Goal: Register for event/course

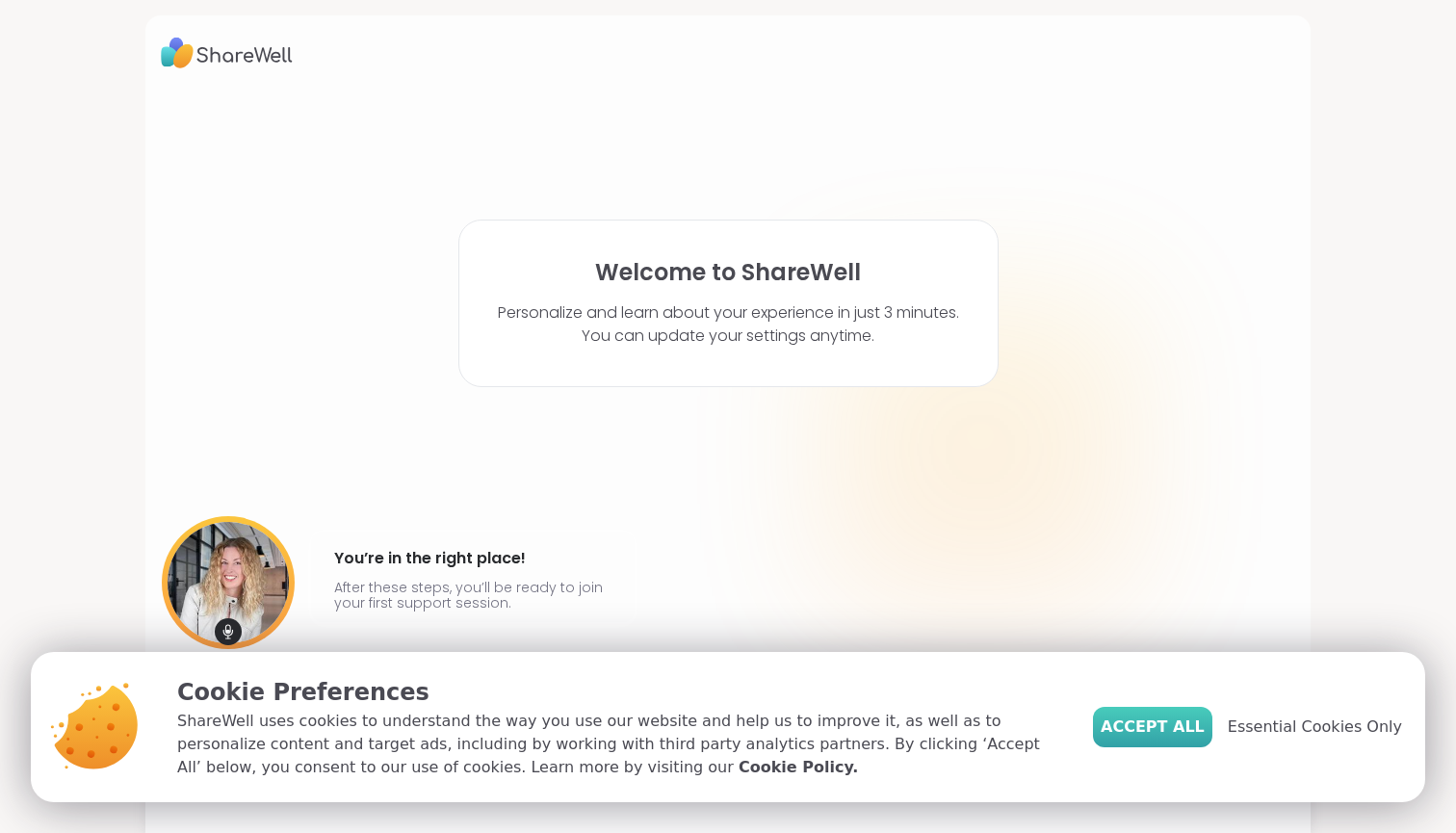
click at [1204, 732] on span "Accept All" at bounding box center [1152, 726] width 104 height 23
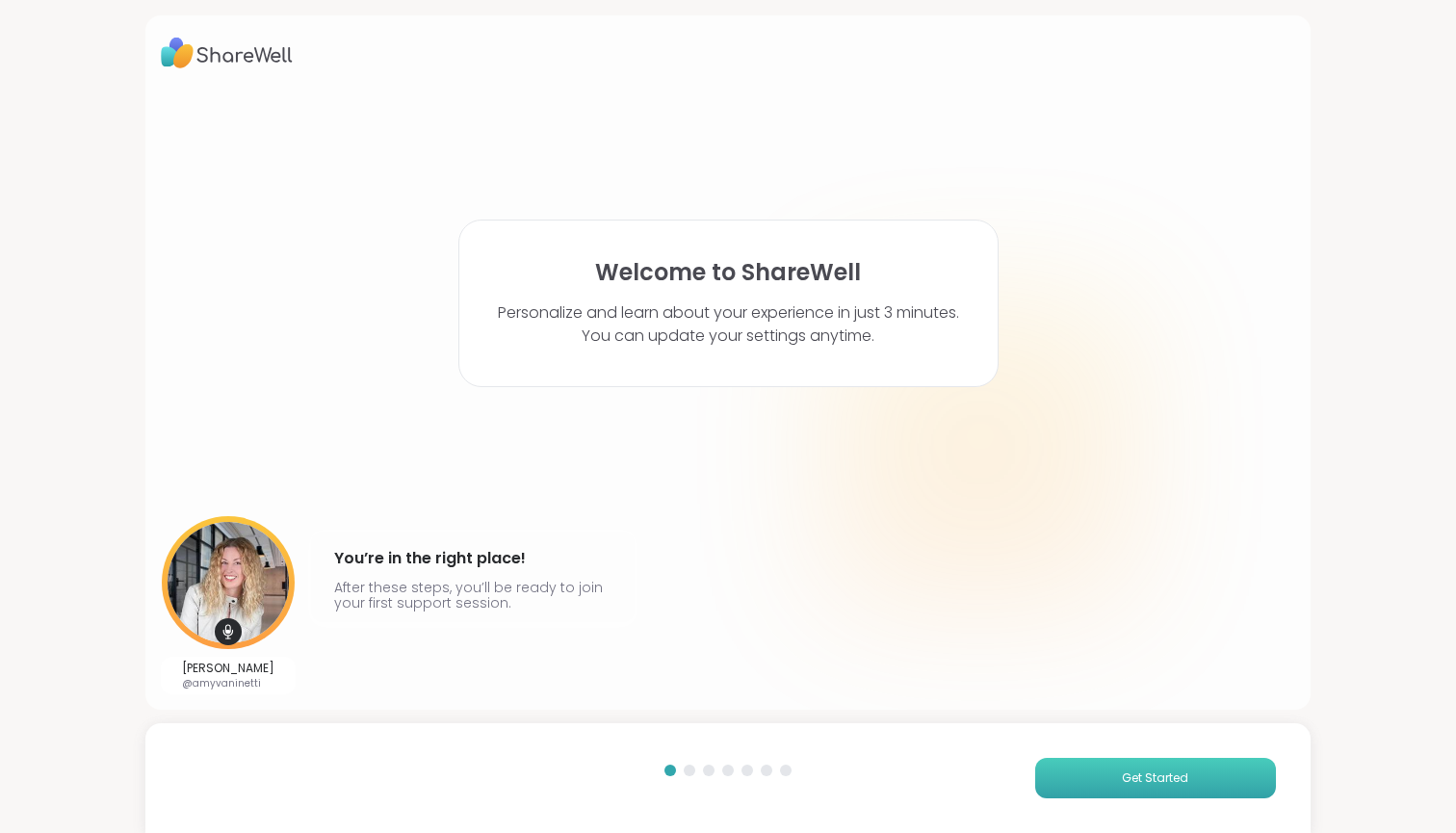
click at [1088, 767] on button "Get Started" at bounding box center [1156, 778] width 241 height 41
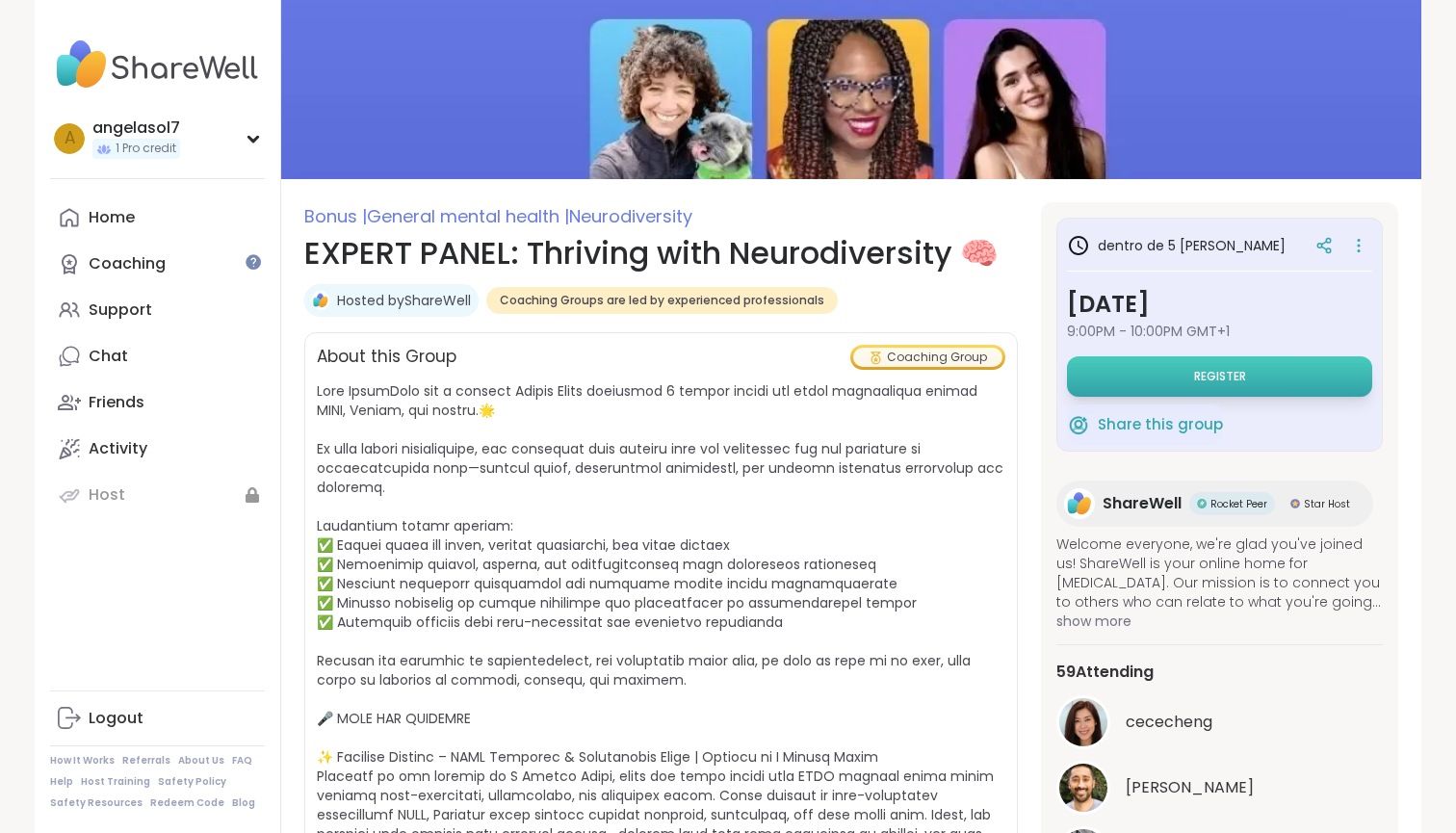
click at [1191, 369] on button "Register" at bounding box center [1219, 376] width 305 height 41
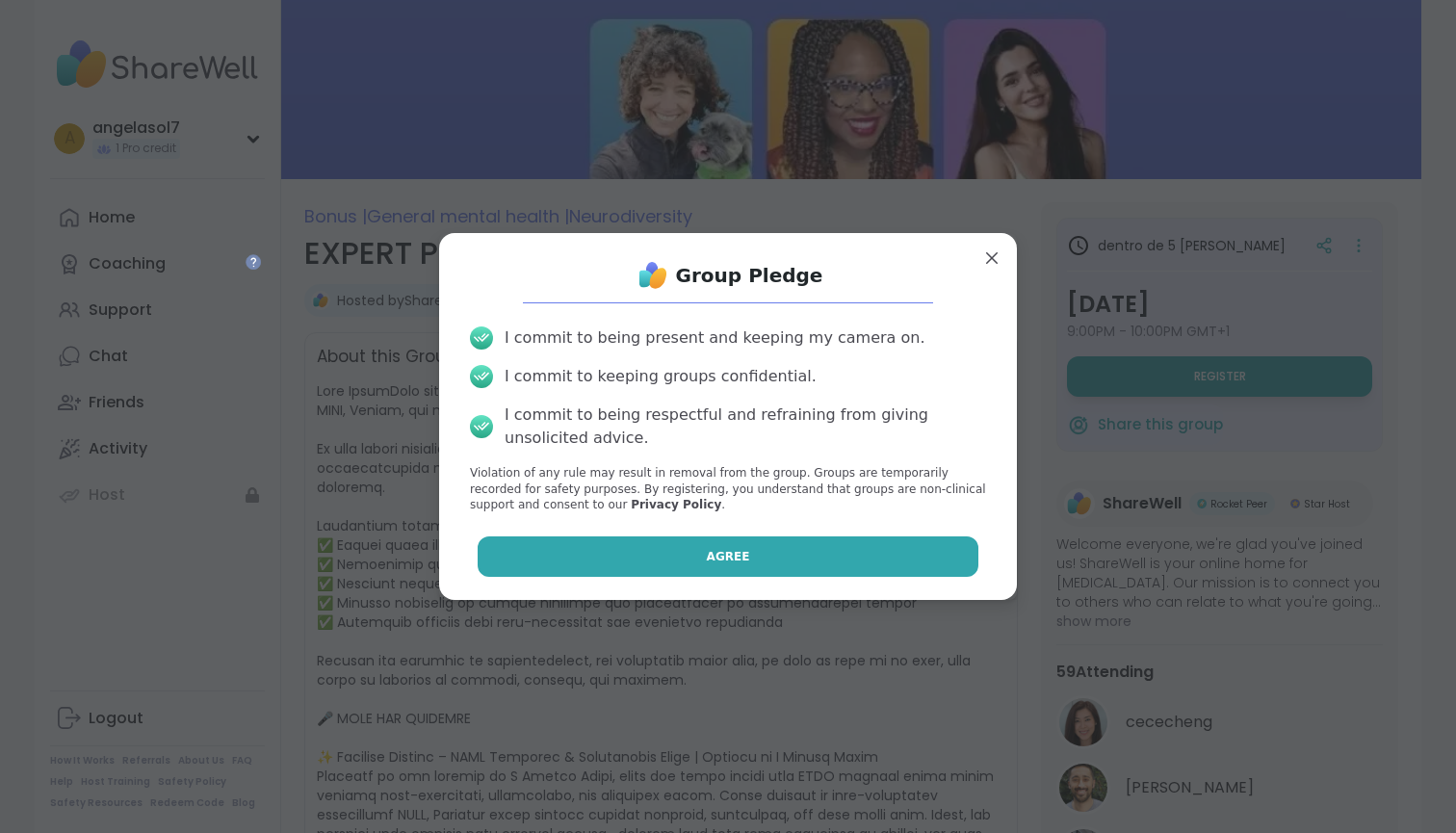
click at [863, 541] on button "Agree" at bounding box center [729, 556] width 502 height 41
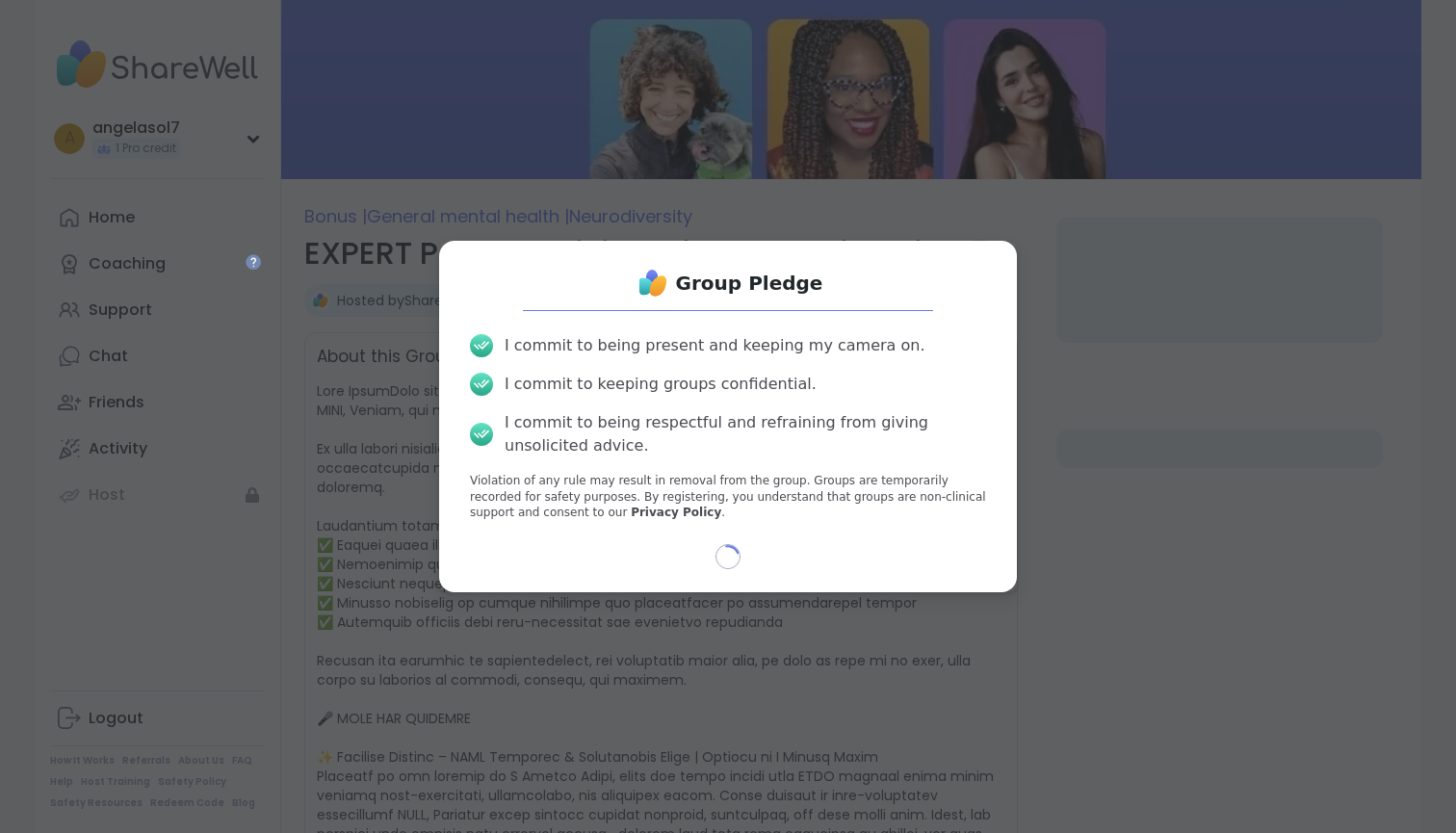
select select "**"
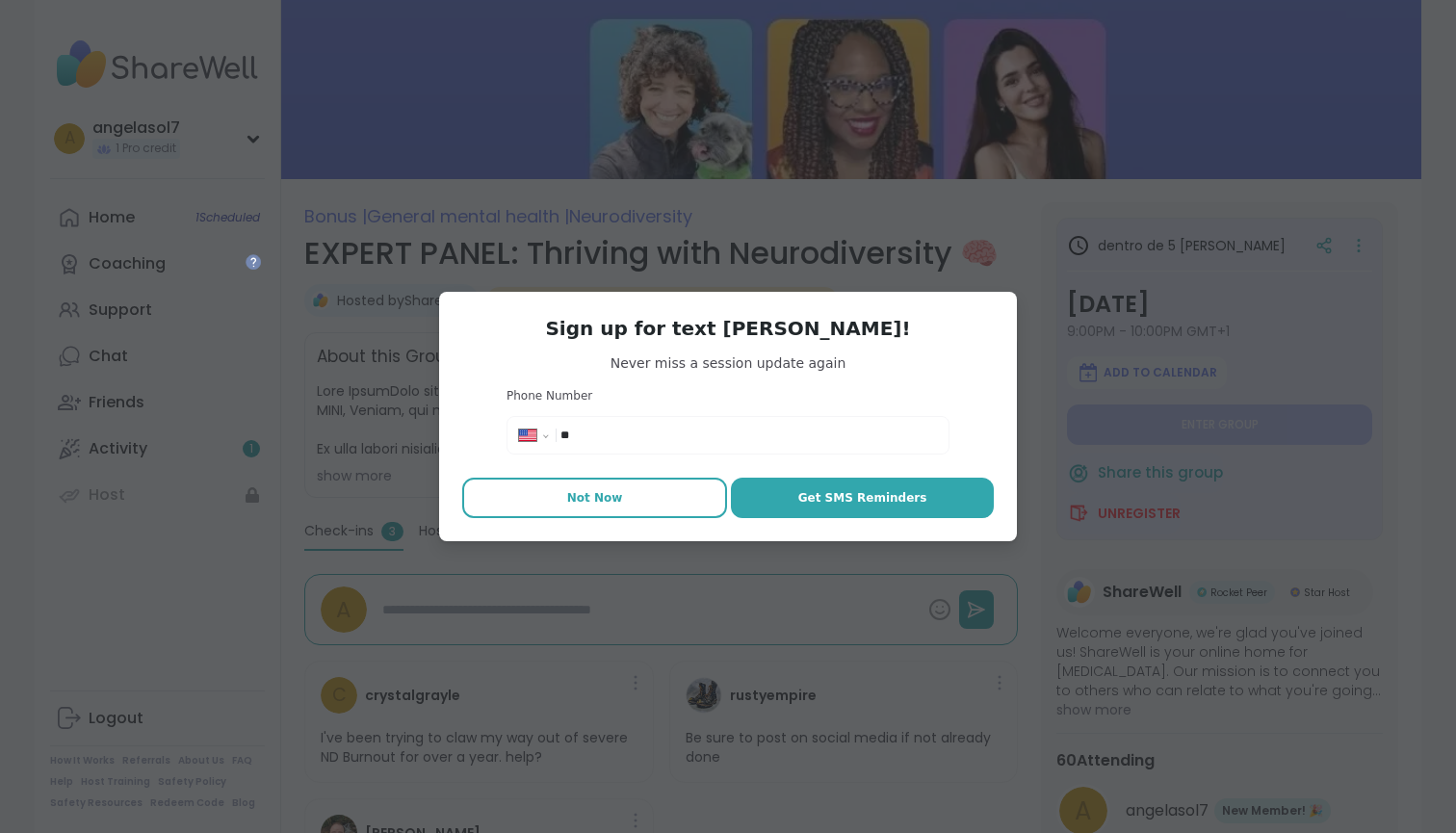
click at [573, 505] on span "Not Now" at bounding box center [595, 498] width 56 height 18
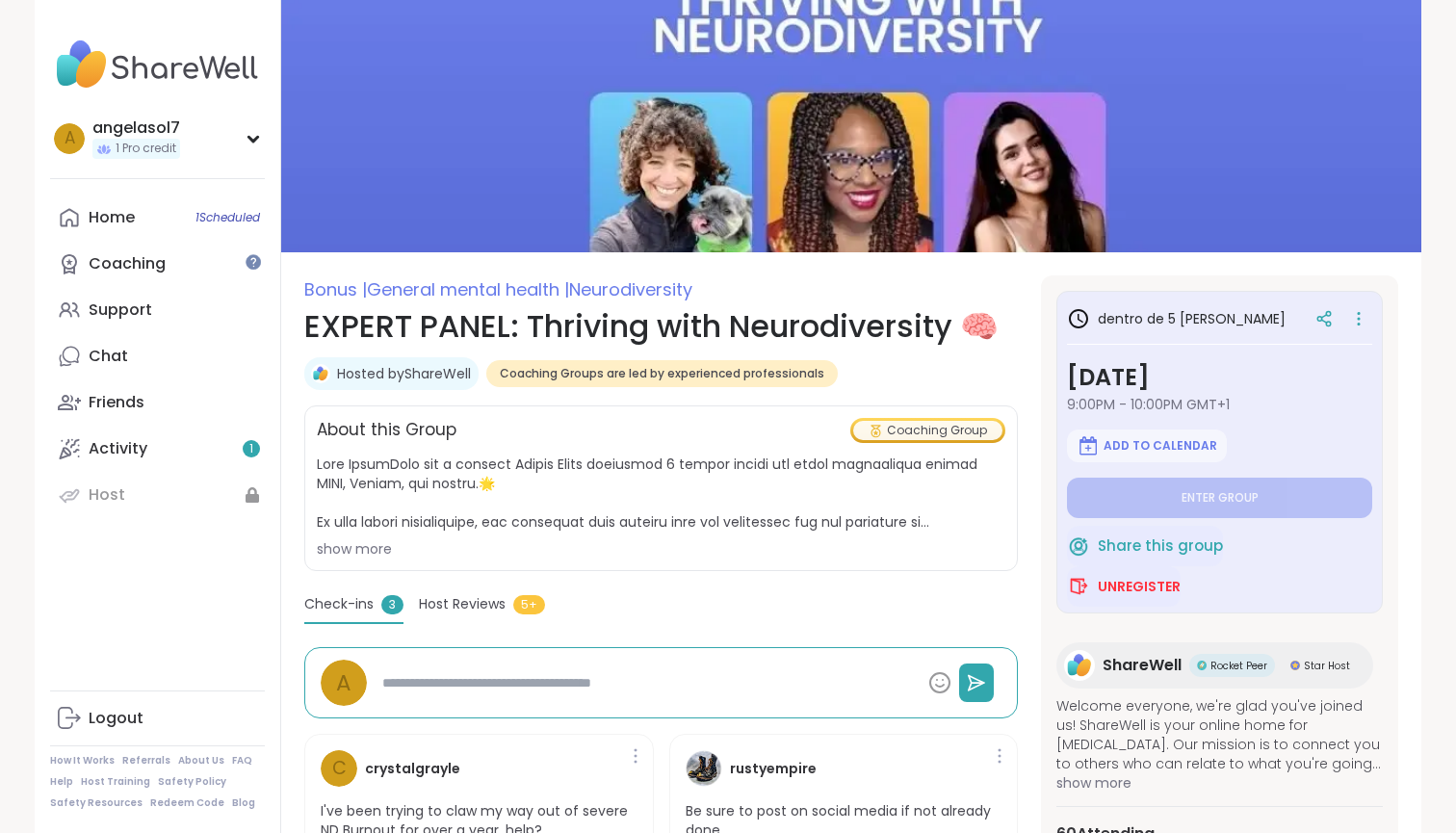
click at [489, 595] on span "Host Reviews" at bounding box center [462, 604] width 87 height 20
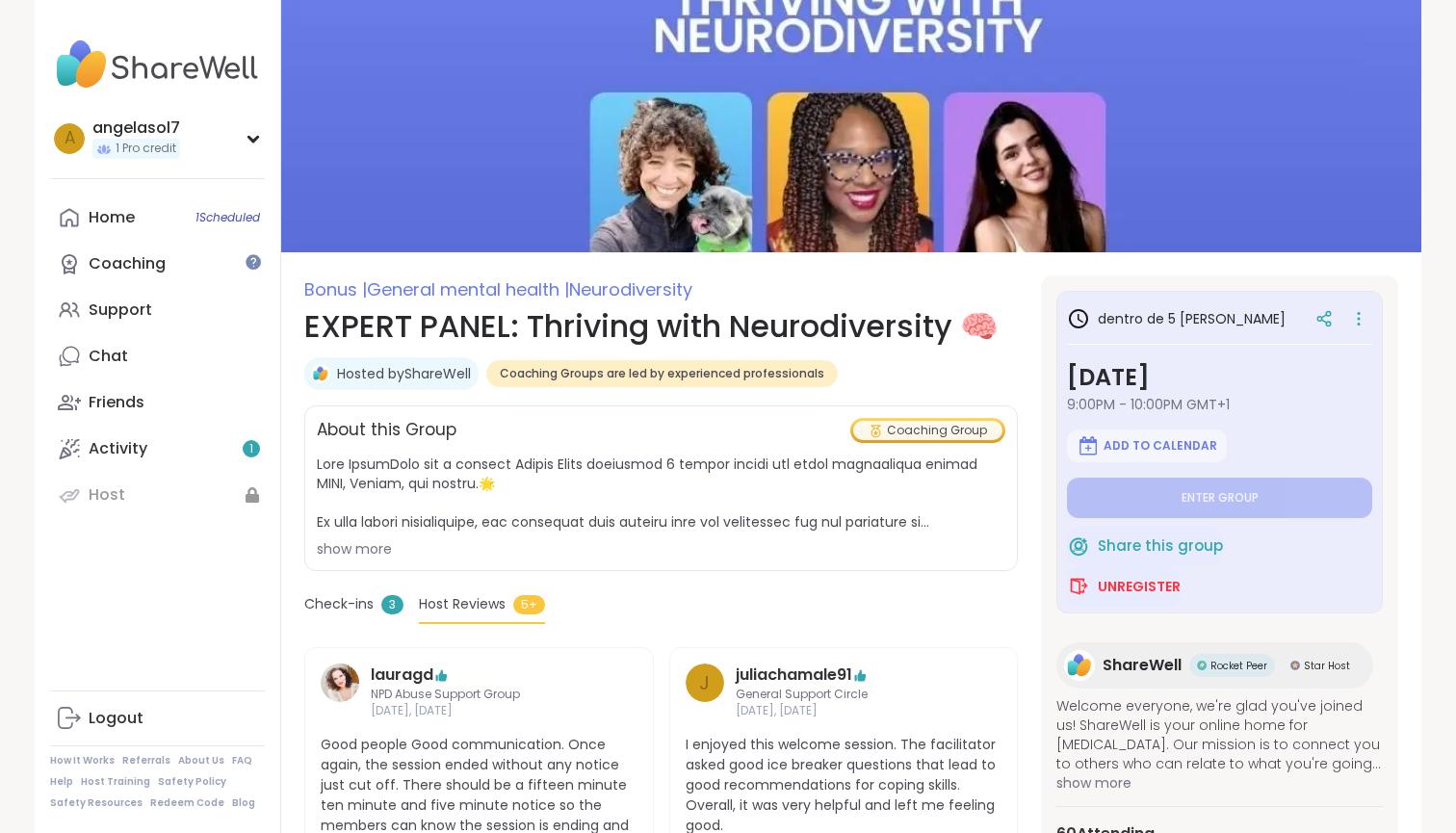
click at [362, 609] on span "Check-ins" at bounding box center [339, 604] width 69 height 20
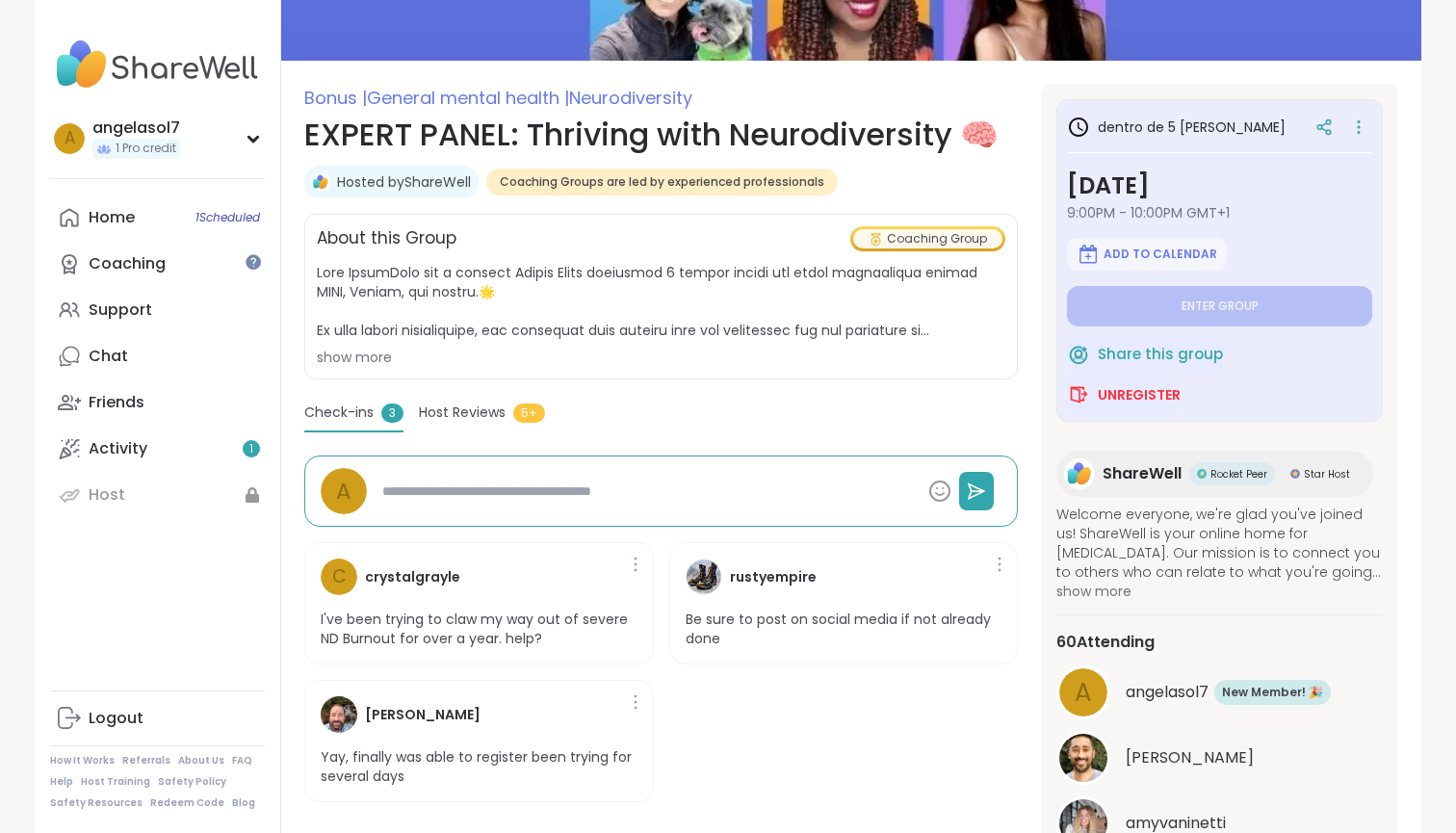
scroll to position [192, 0]
click at [370, 143] on h1 "EXPERT PANEL: Thriving with Neurodiversity 🧠" at bounding box center [661, 134] width 713 height 46
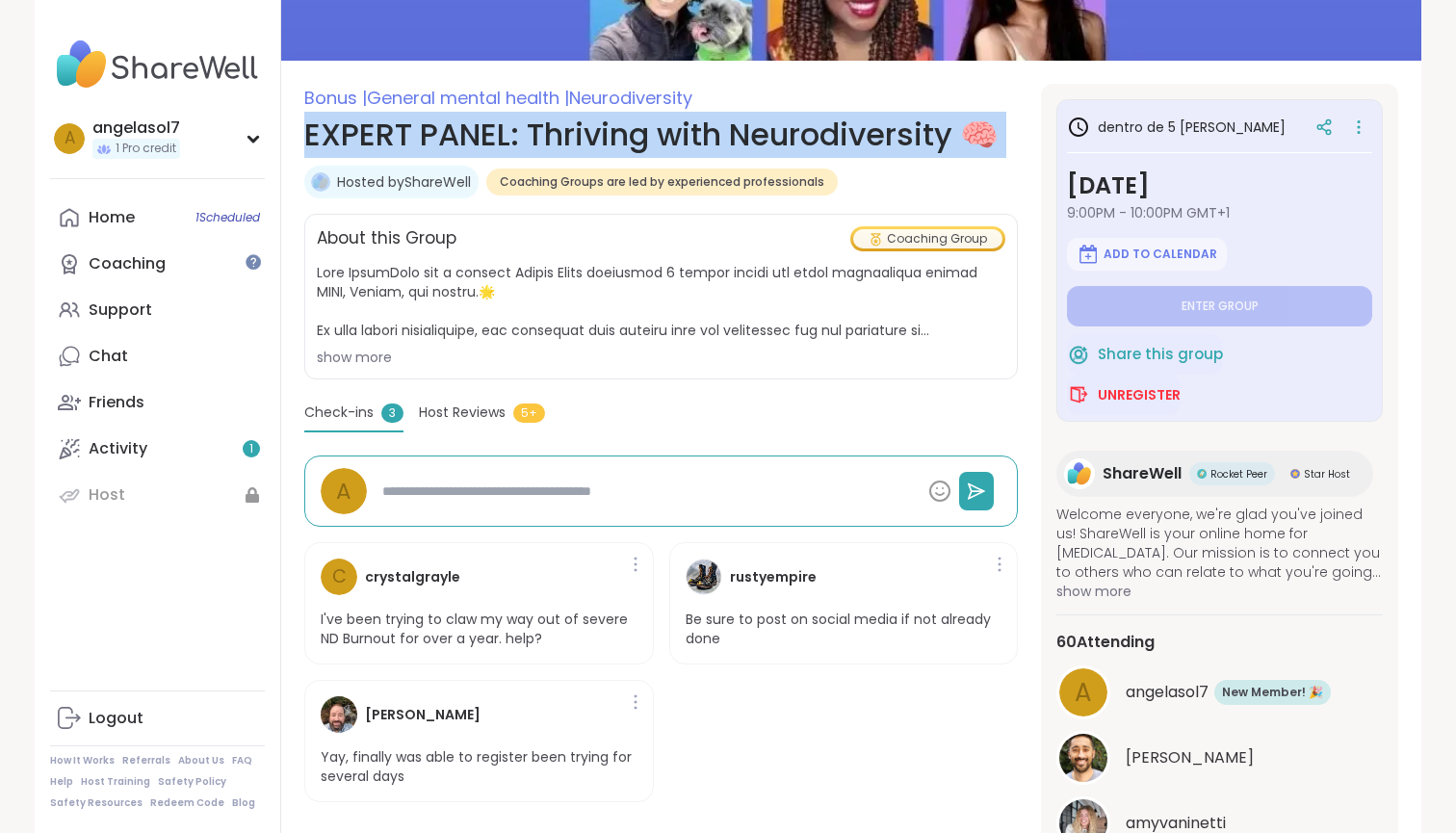
click at [370, 143] on h1 "EXPERT PANEL: Thriving with Neurodiversity 🧠" at bounding box center [661, 134] width 713 height 46
copy h1 "EXPERT PANEL: Thriving with Neurodiversity 🧠"
type textarea "*"
